Goal: Find specific page/section: Find specific page/section

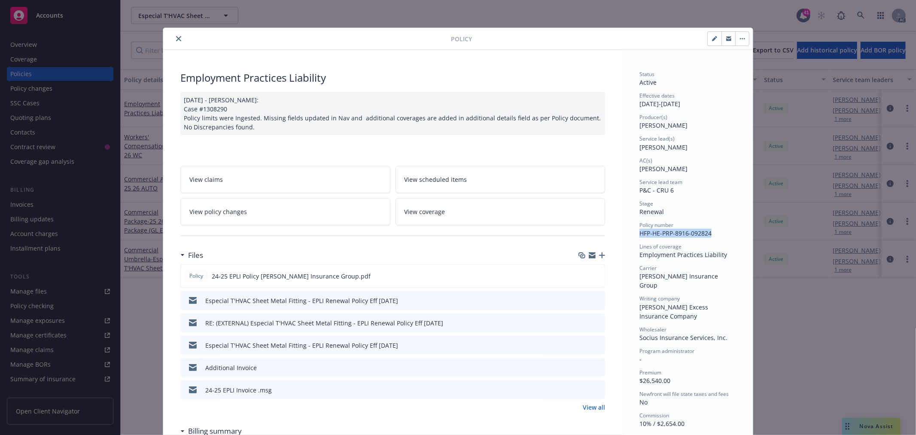
click at [176, 39] on icon "close" at bounding box center [178, 38] width 5 height 5
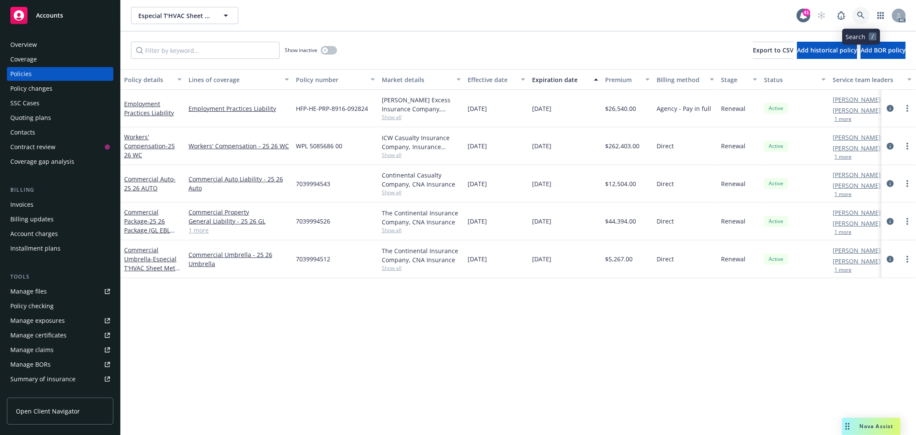
click at [859, 13] on icon at bounding box center [860, 15] width 7 height 7
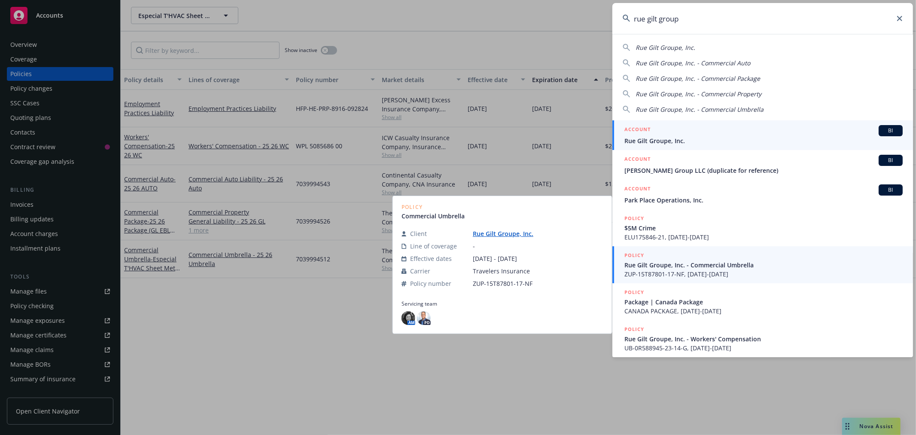
type input "rue gilt group"
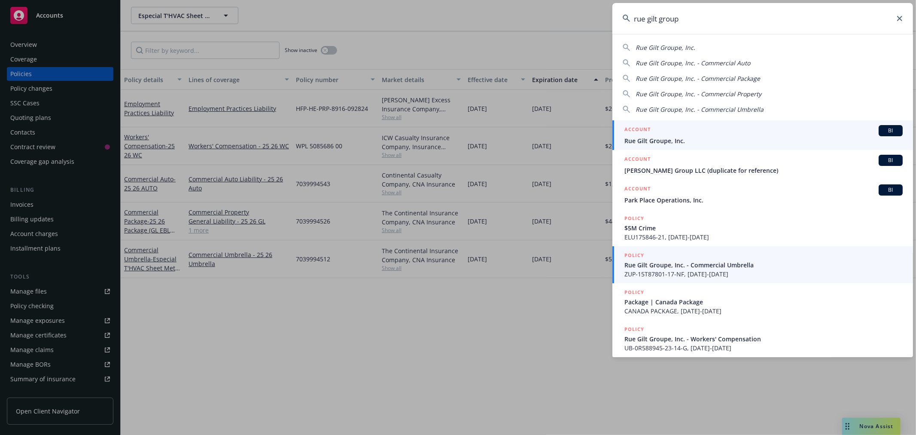
click at [718, 129] on div "ACCOUNT BI" at bounding box center [764, 130] width 278 height 11
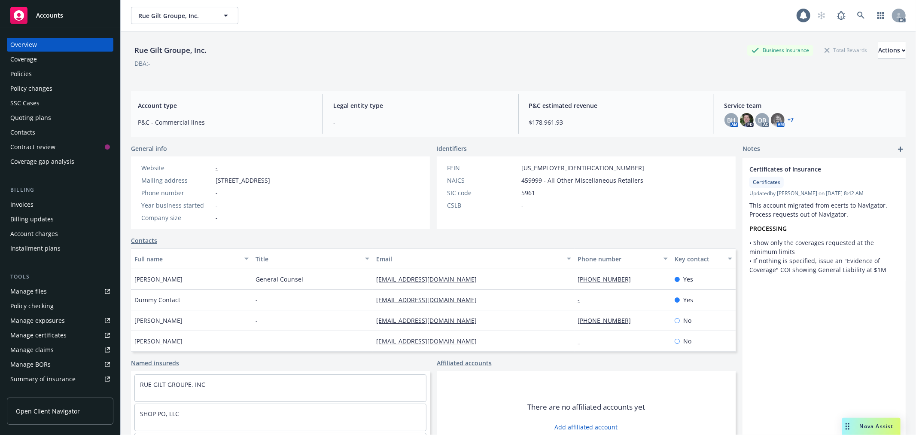
click at [36, 72] on div "Policies" at bounding box center [60, 74] width 100 height 14
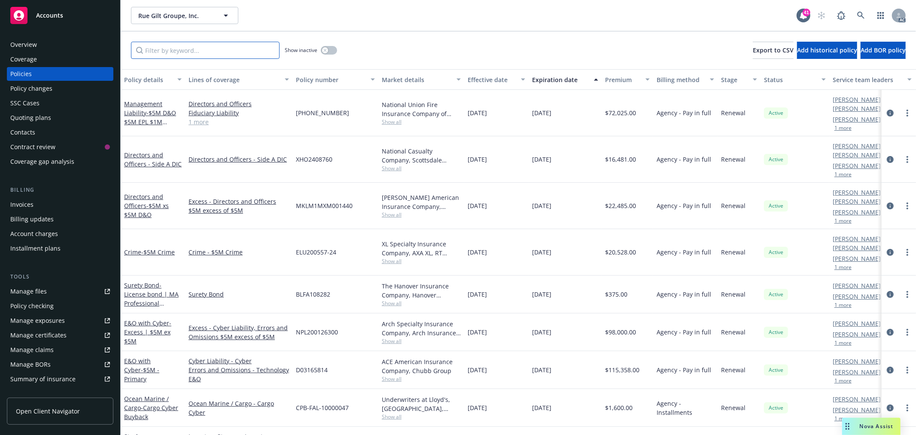
click at [240, 48] on input "Filter by keyword..." at bounding box center [205, 50] width 149 height 17
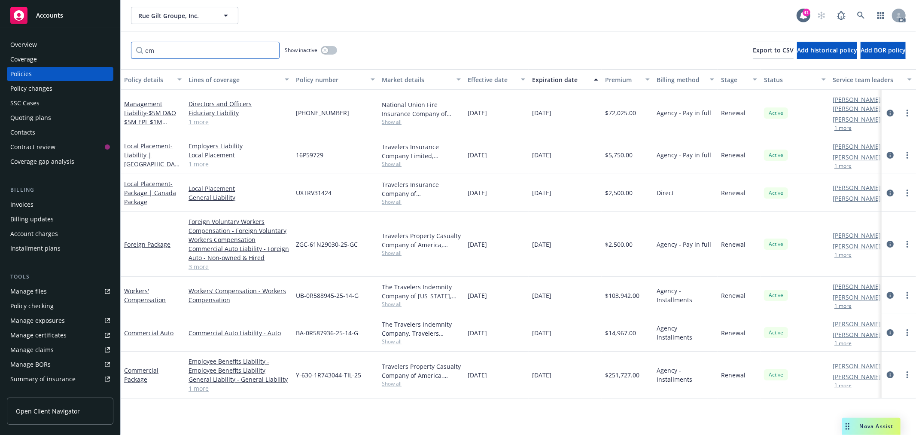
type input "em"
click at [202, 120] on link "1 more" at bounding box center [239, 121] width 101 height 9
click at [145, 101] on link "Management Liability - $5M D&O $5M EPL $1M Fiduciary" at bounding box center [150, 117] width 52 height 35
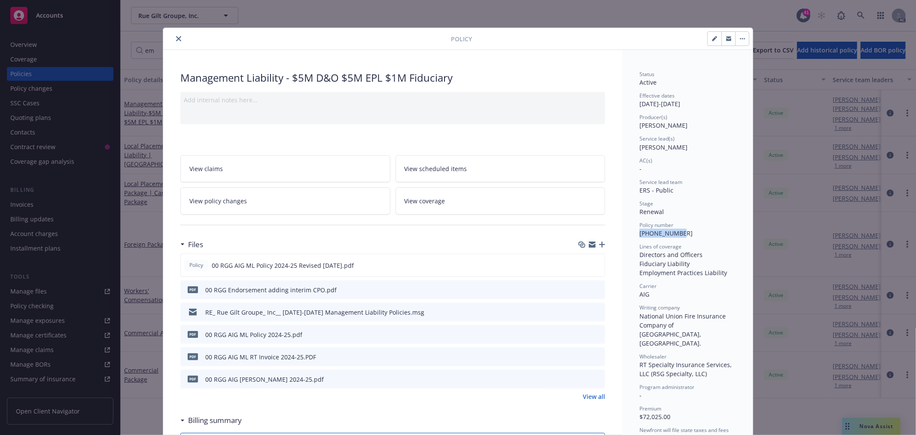
drag, startPoint x: 675, startPoint y: 233, endPoint x: 634, endPoint y: 233, distance: 40.4
copy span "[PHONE_NUMBER]"
click at [177, 38] on icon "close" at bounding box center [178, 38] width 5 height 5
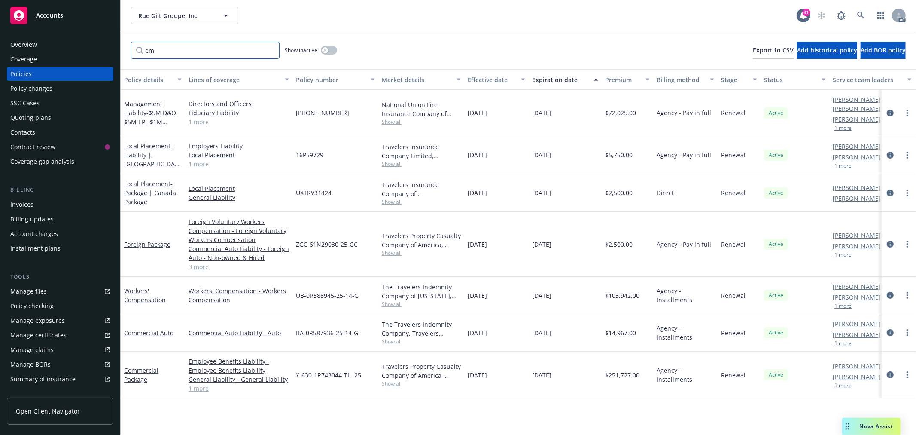
click at [273, 48] on input "em" at bounding box center [205, 50] width 149 height 17
click at [267, 50] on input "em" at bounding box center [205, 50] width 149 height 17
click at [271, 48] on input "em" at bounding box center [205, 50] width 149 height 17
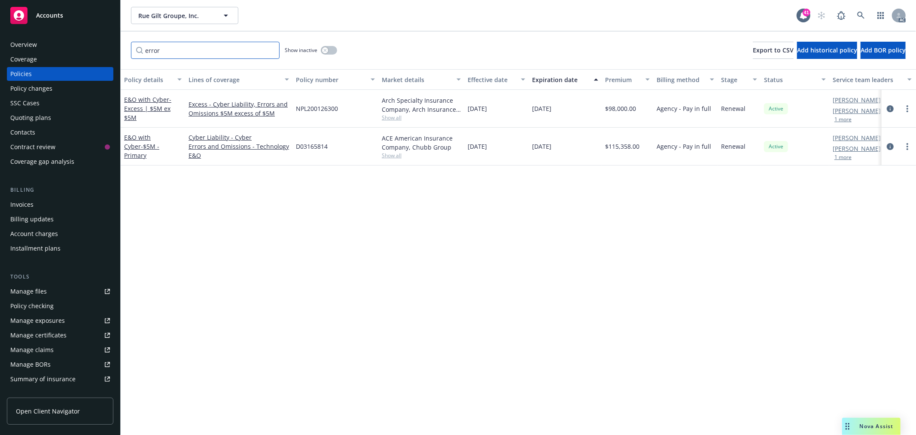
type input "error"
click at [308, 144] on span "D03165814" at bounding box center [312, 146] width 32 height 9
copy span "D03165814"
click at [155, 149] on span "- $5M - Primary" at bounding box center [141, 150] width 35 height 17
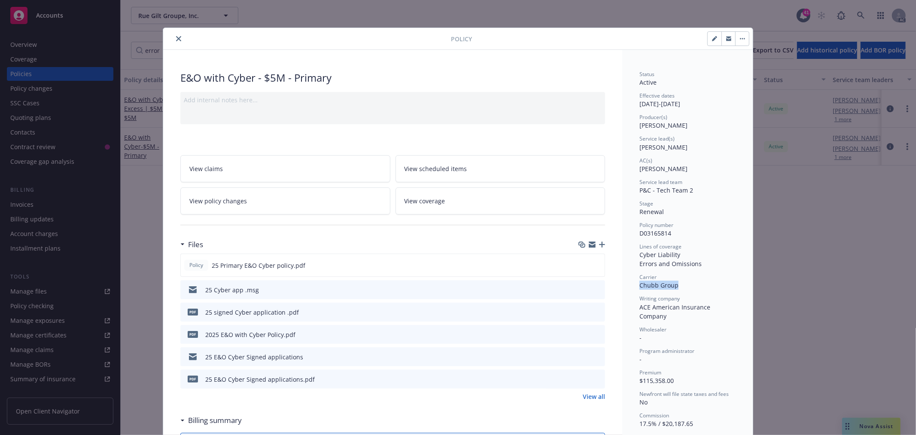
drag, startPoint x: 673, startPoint y: 286, endPoint x: 637, endPoint y: 286, distance: 36.9
click at [640, 286] on span "Chubb Group" at bounding box center [659, 285] width 39 height 8
copy span "Chubb Group"
click at [177, 35] on button "close" at bounding box center [179, 39] width 10 height 10
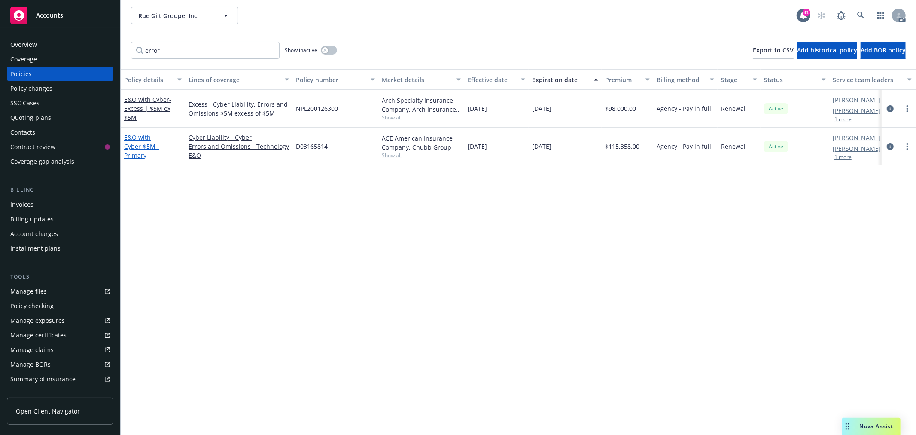
click at [135, 140] on link "E&O with Cyber - $5M - Primary" at bounding box center [141, 146] width 35 height 26
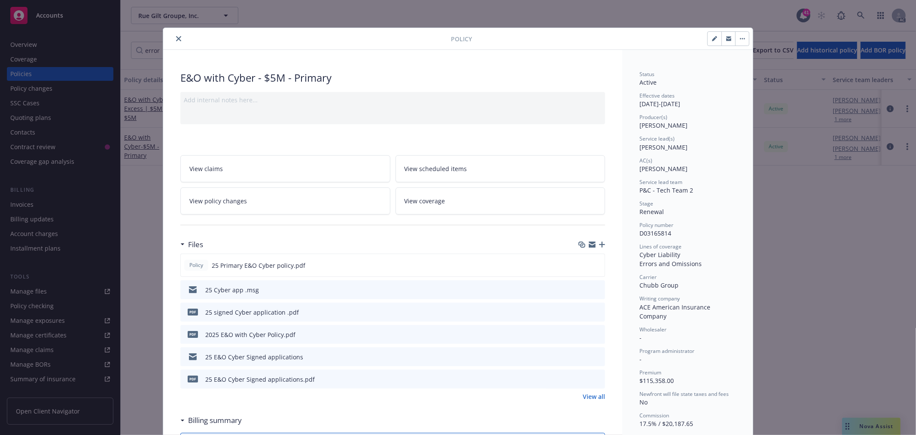
scroll to position [26, 0]
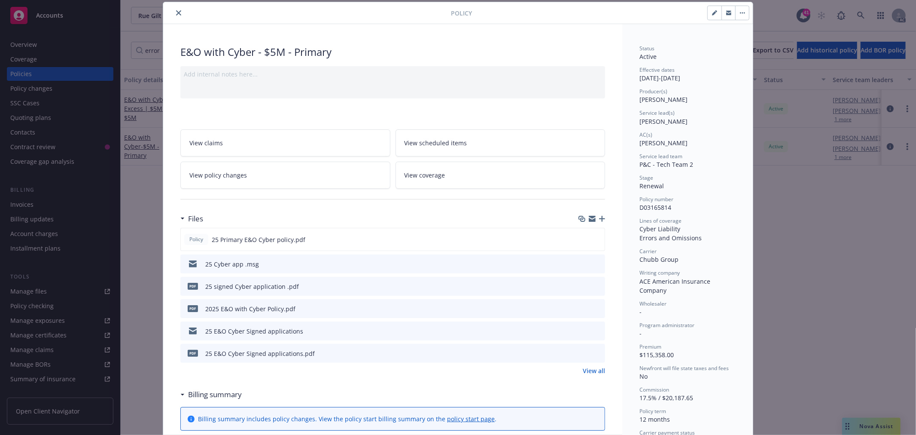
click at [176, 12] on icon "close" at bounding box center [178, 12] width 5 height 5
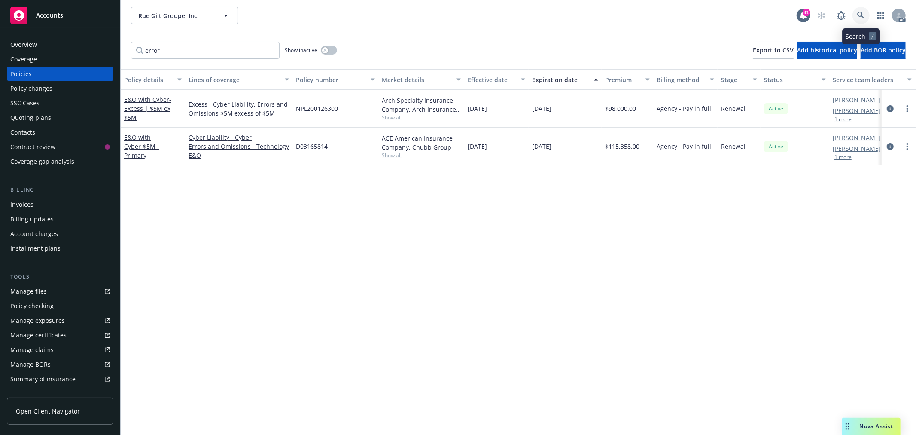
click at [859, 12] on icon at bounding box center [860, 15] width 7 height 7
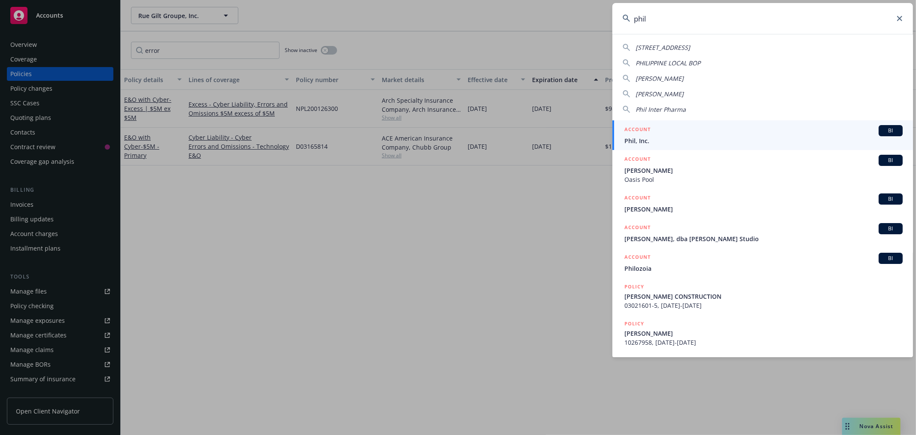
type input "phil"
click at [786, 125] on div "ACCOUNT BI" at bounding box center [764, 130] width 278 height 11
